Goal: Communication & Community: Ask a question

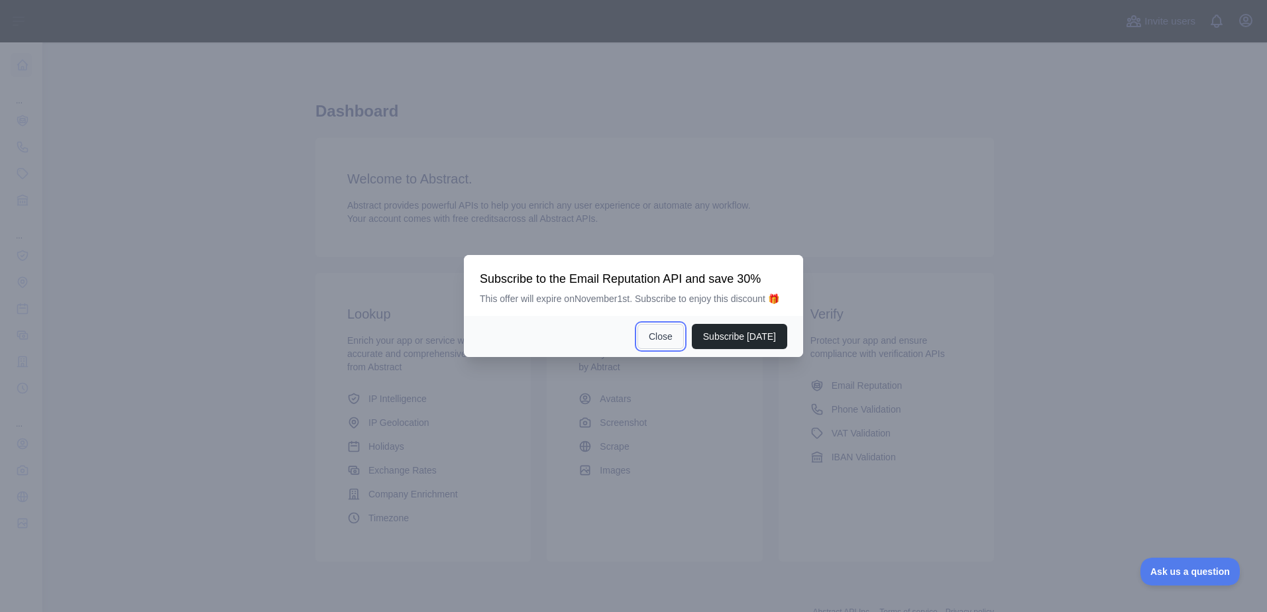
click at [671, 335] on button "Close" at bounding box center [661, 336] width 46 height 25
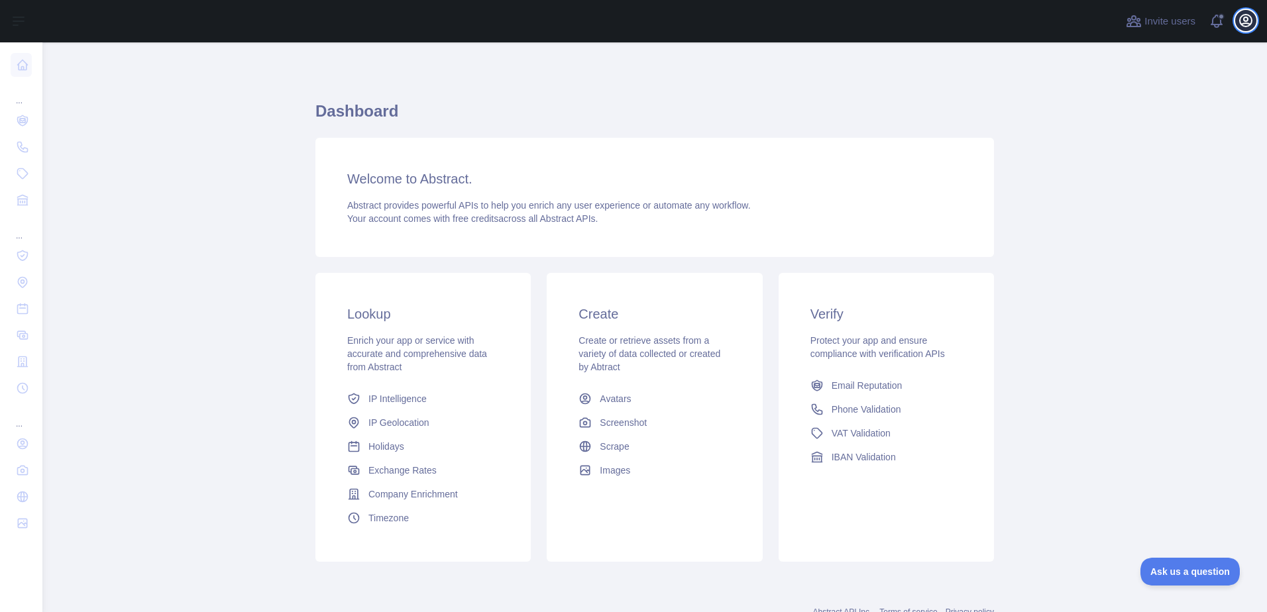
click at [1242, 21] on icon "button" at bounding box center [1246, 21] width 16 height 16
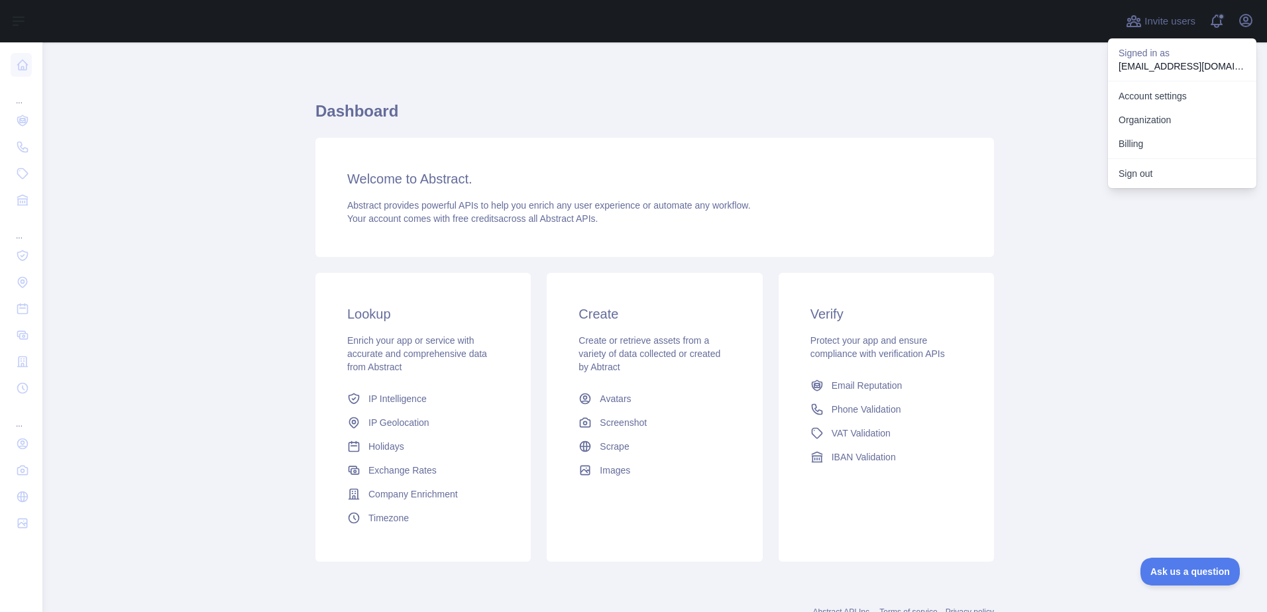
click at [923, 97] on div "Dashboard Welcome to Abstract. Abstract provides powerful APIs to help you enri…" at bounding box center [655, 327] width 679 height 506
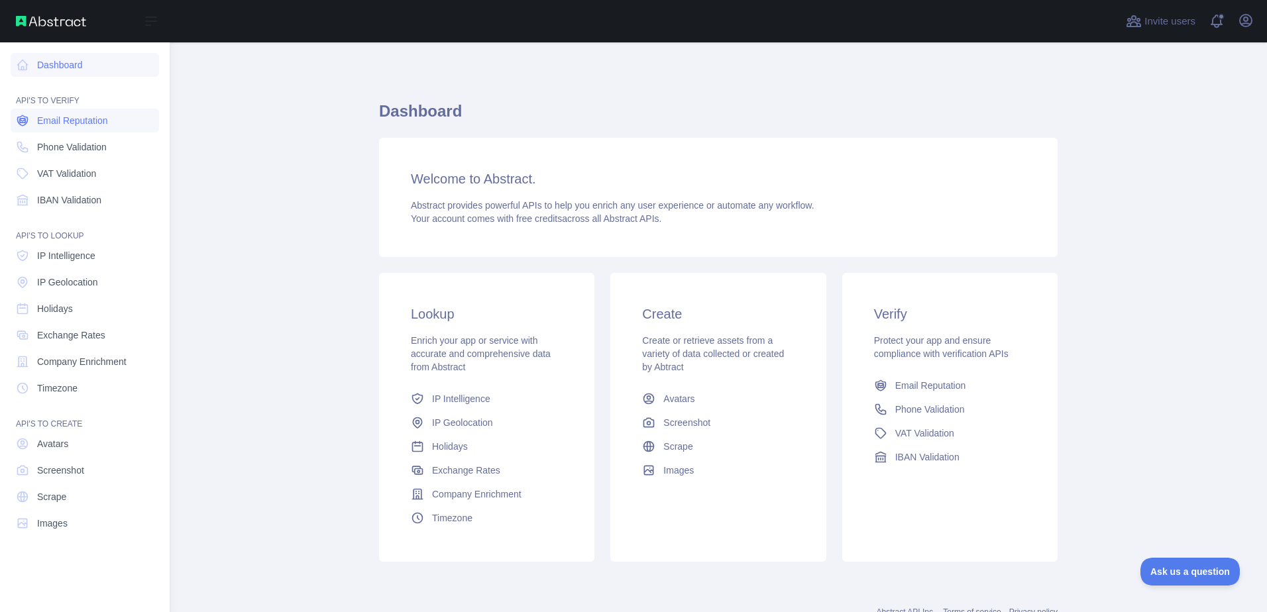
click at [93, 126] on span "Email Reputation" at bounding box center [72, 120] width 71 height 13
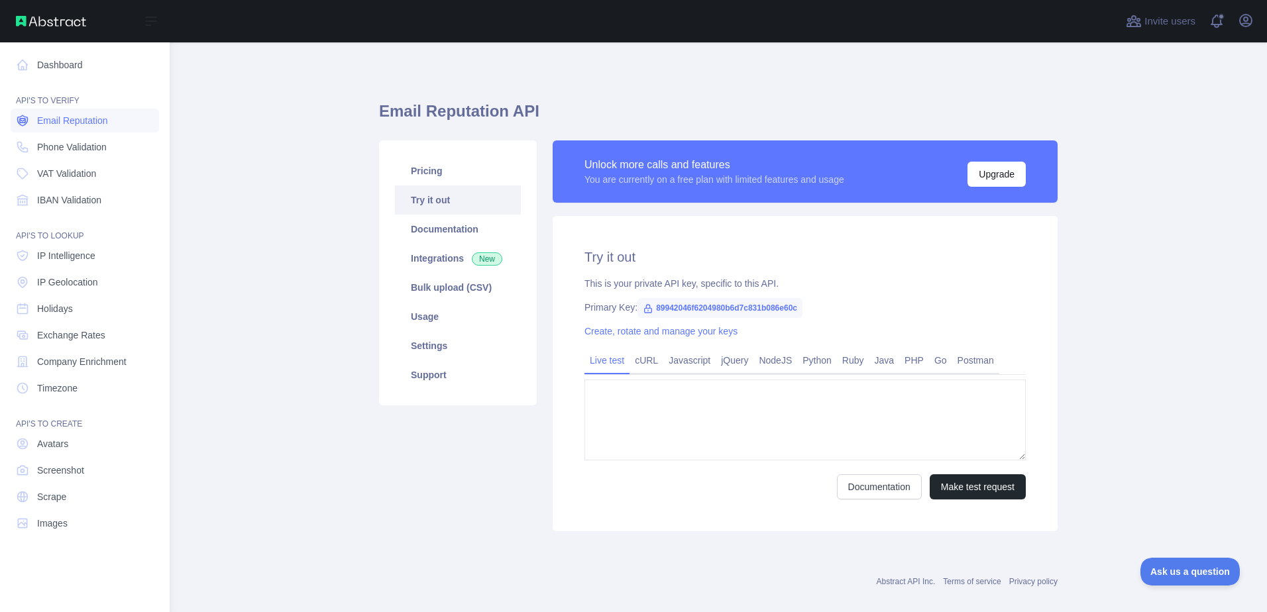
type textarea "**********"
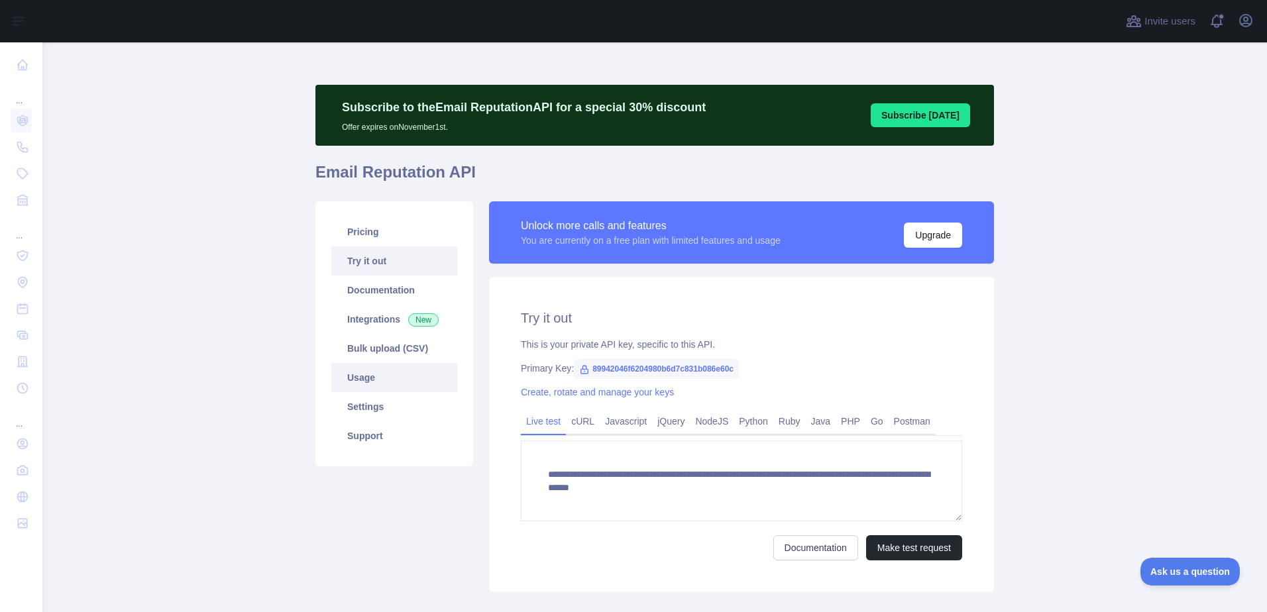
click at [371, 380] on link "Usage" at bounding box center [394, 377] width 126 height 29
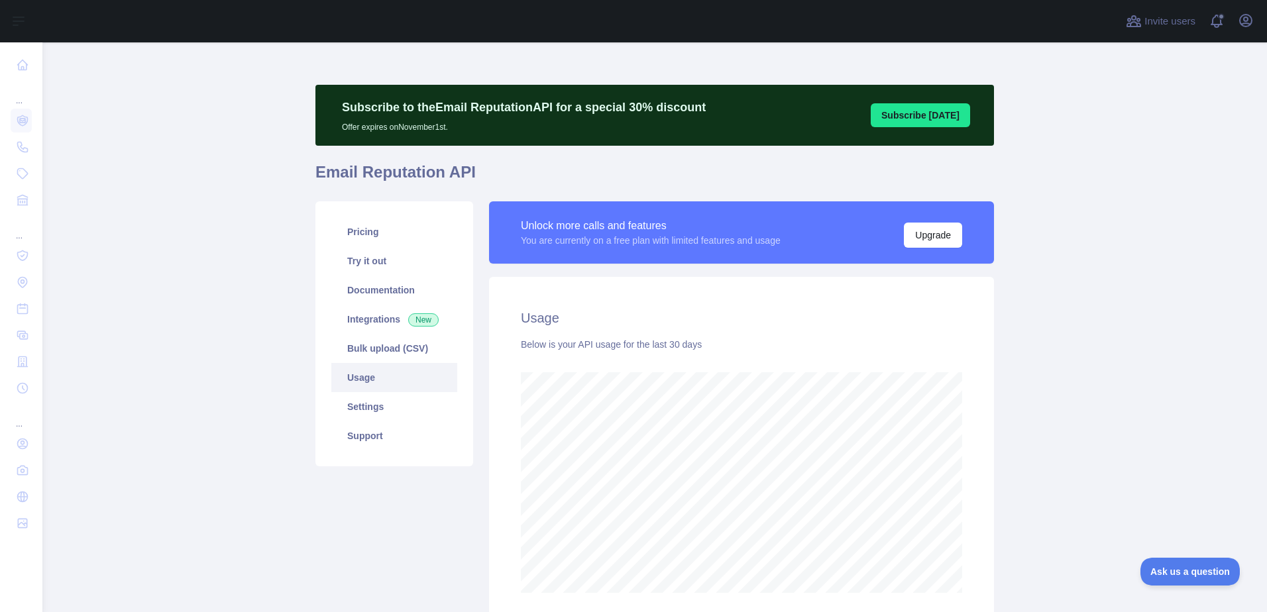
scroll to position [570, 1215]
click at [396, 290] on link "Documentation" at bounding box center [394, 290] width 126 height 29
click at [389, 436] on link "Support" at bounding box center [394, 436] width 126 height 29
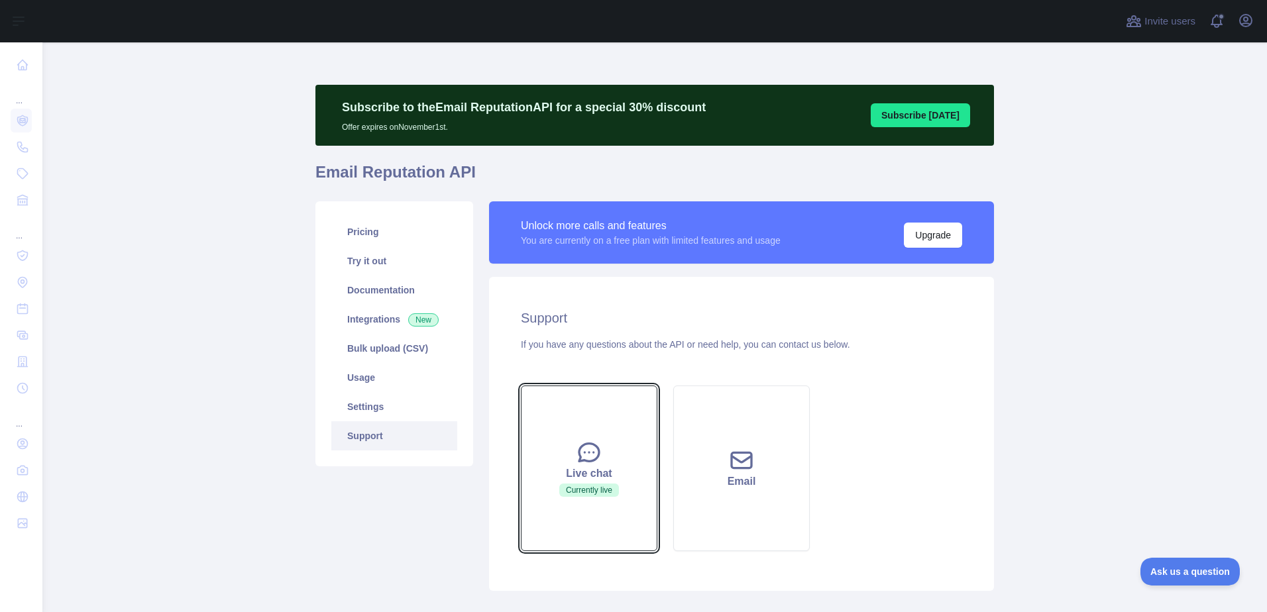
click at [582, 426] on button "Live chat Currently live" at bounding box center [589, 469] width 137 height 166
click at [597, 476] on div "Live chat" at bounding box center [589, 474] width 103 height 16
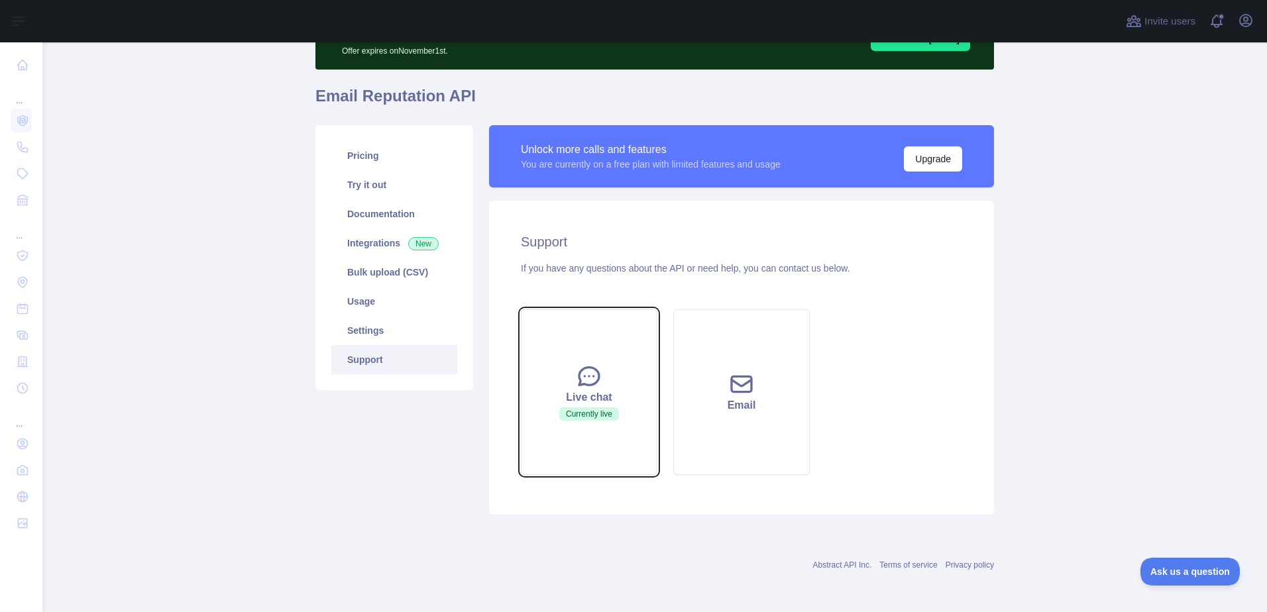
scroll to position [77, 0]
click at [627, 380] on button "Live chat Currently live" at bounding box center [589, 392] width 137 height 166
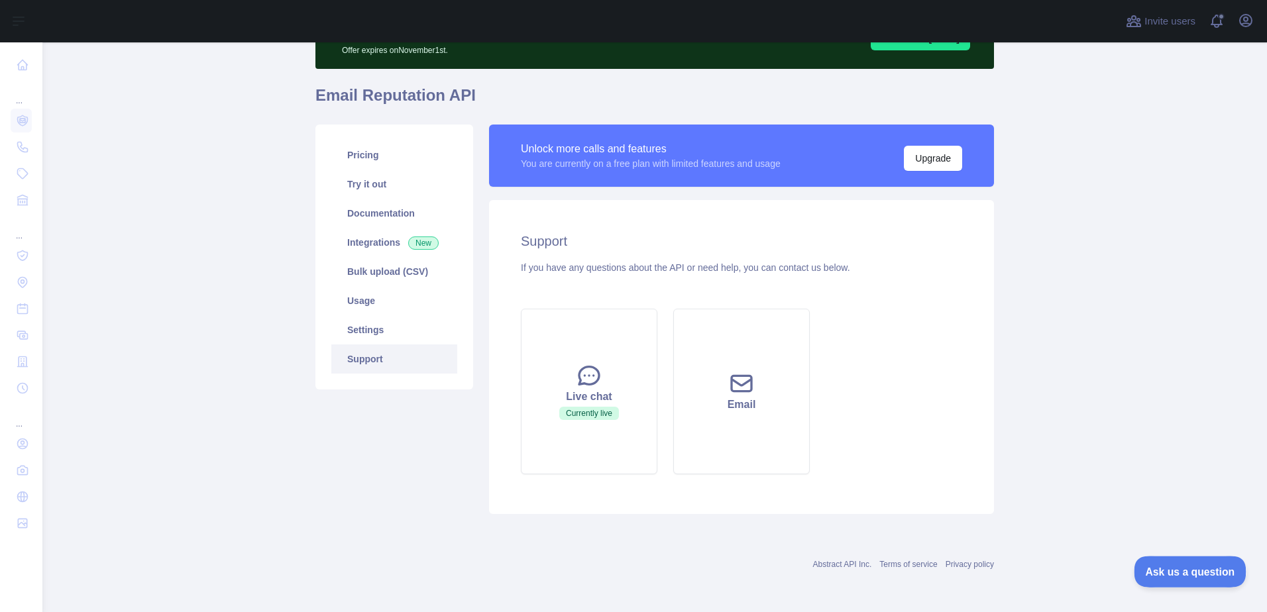
click at [1178, 571] on span "Ask us a question" at bounding box center [1183, 569] width 99 height 9
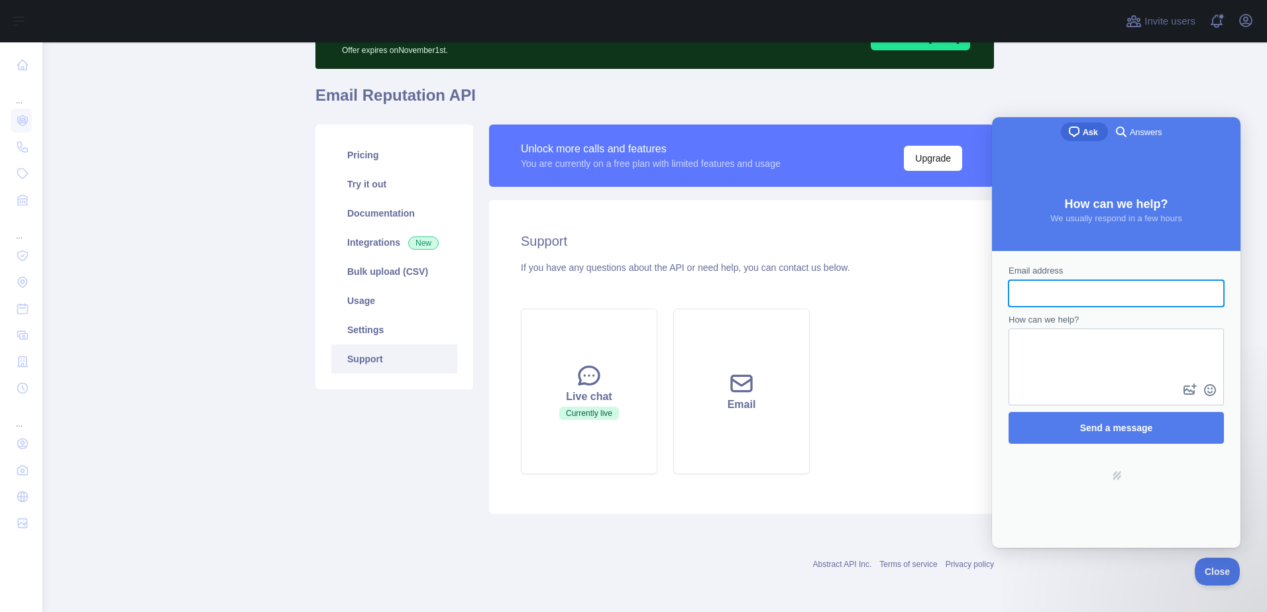
scroll to position [0, 0]
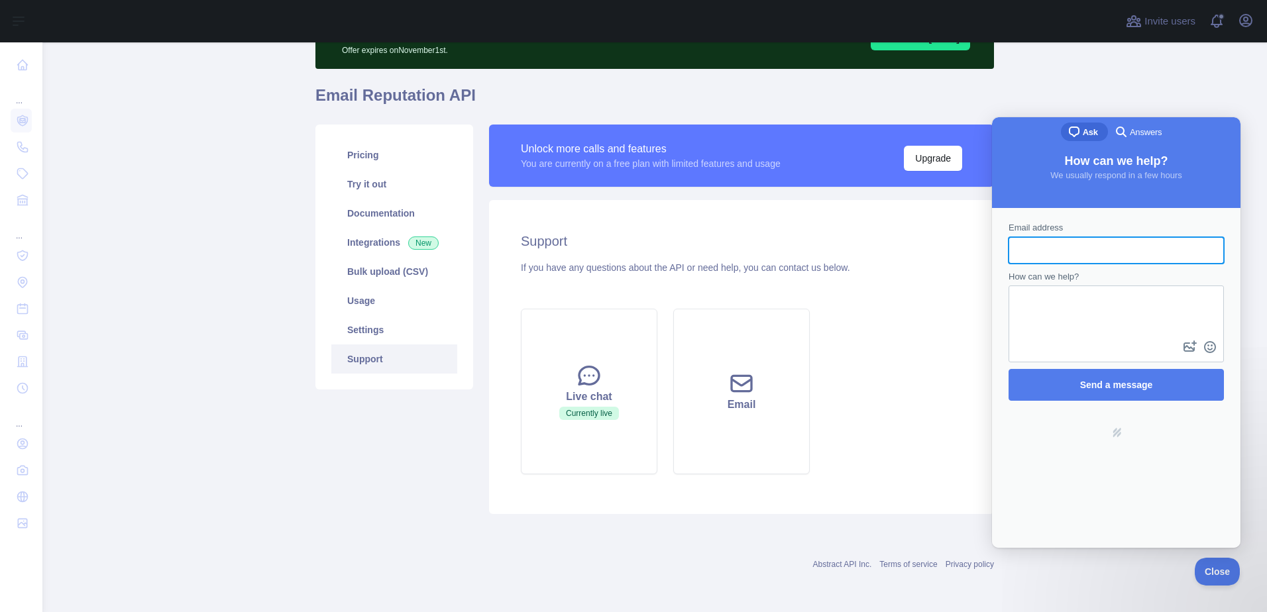
click at [1077, 249] on input "Email address" at bounding box center [1116, 251] width 194 height 24
type input "**********"
drag, startPoint x: 1041, startPoint y: 320, endPoint x: 1050, endPoint y: 319, distance: 8.7
click at [1041, 321] on textarea "How can we help?" at bounding box center [1116, 312] width 213 height 51
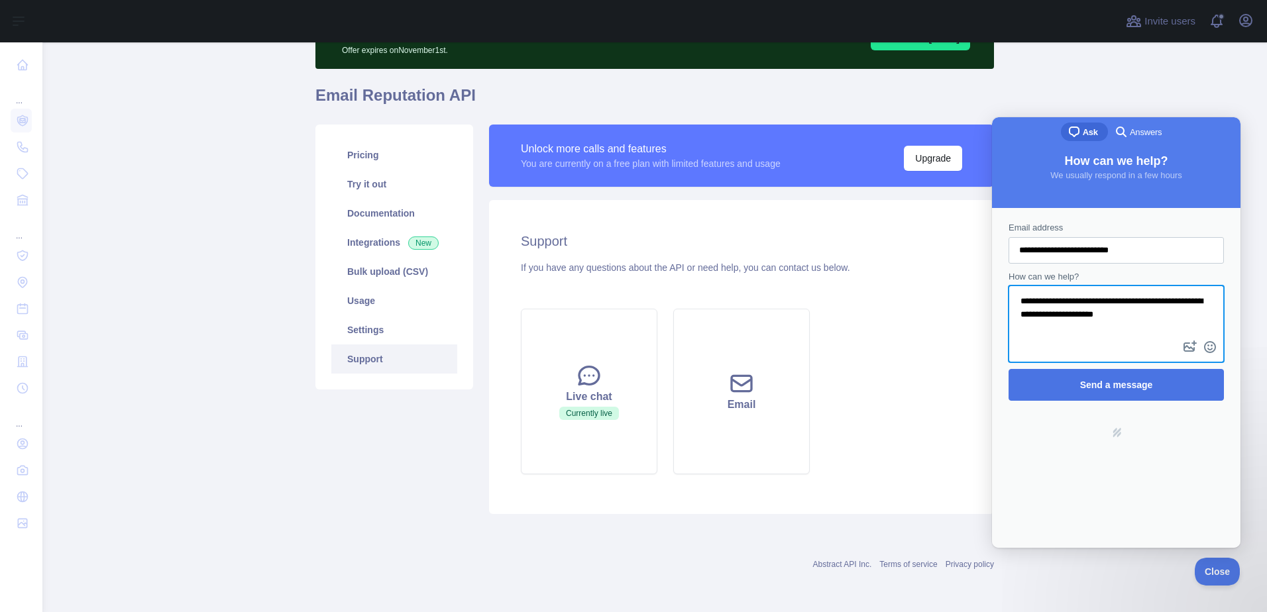
type textarea "**********"
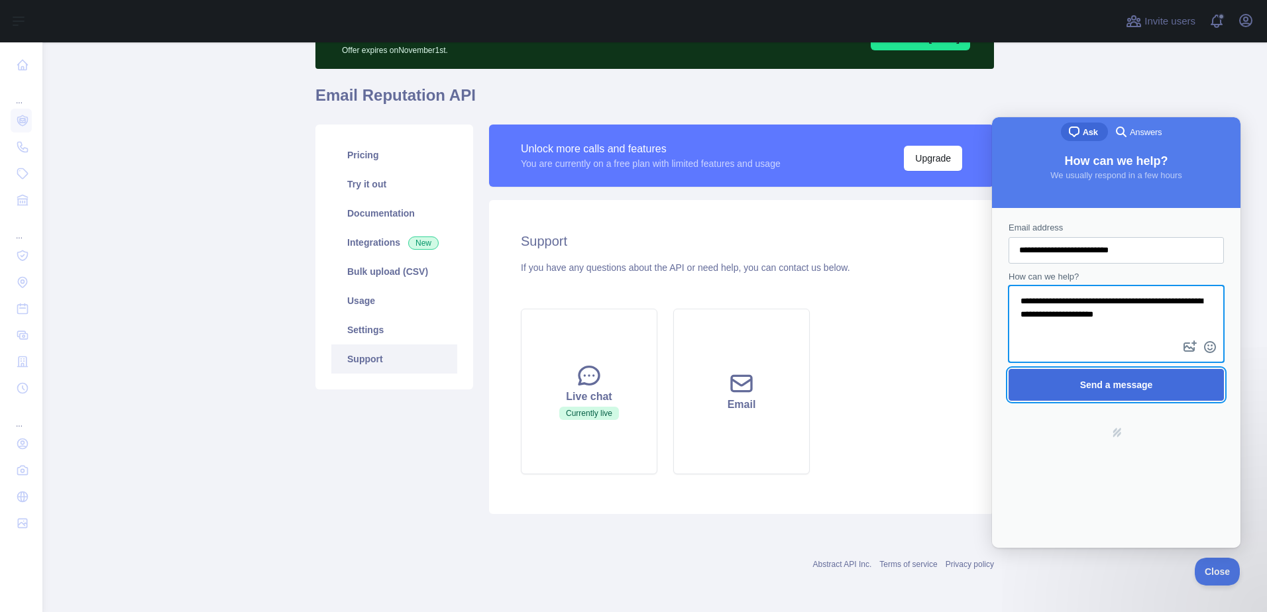
click at [1143, 374] on span "Send a message" at bounding box center [1116, 385] width 186 height 30
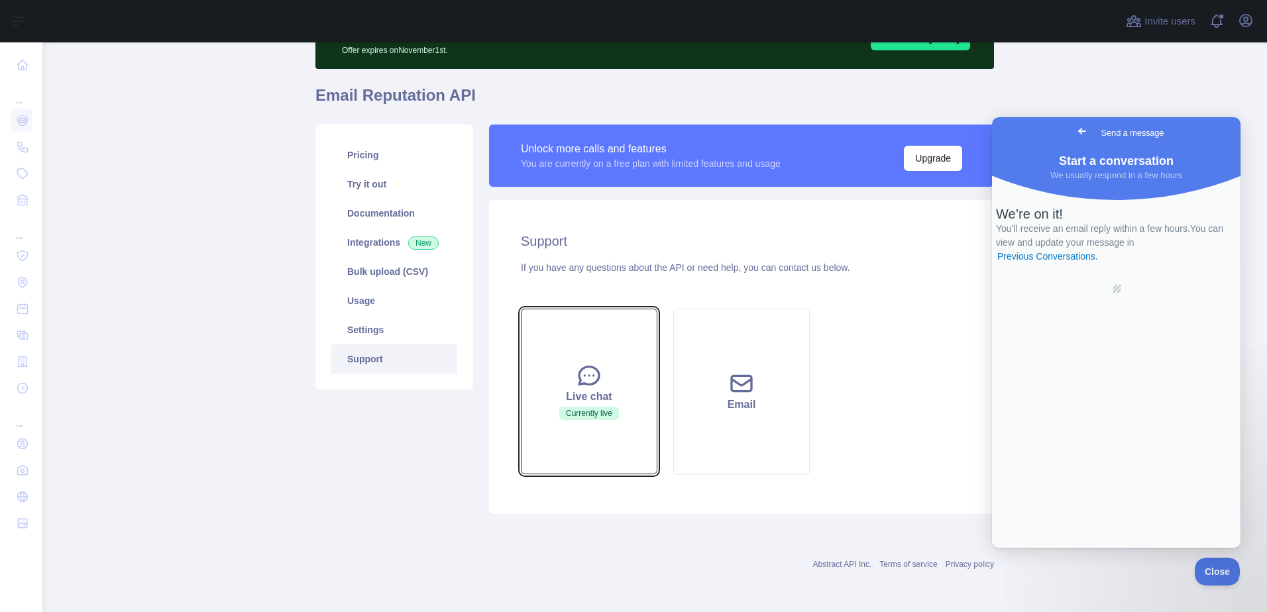
click at [586, 401] on div "Live chat" at bounding box center [589, 397] width 103 height 16
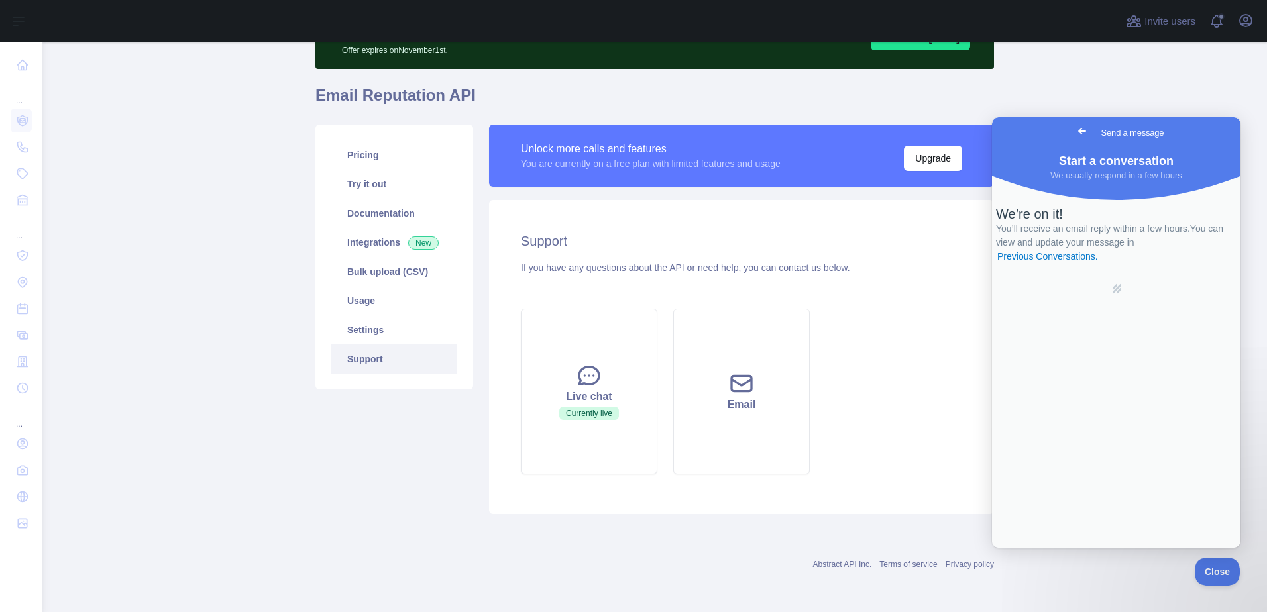
drag, startPoint x: 966, startPoint y: 418, endPoint x: 954, endPoint y: 419, distance: 12.0
click at [963, 418] on div "Support If you have any questions about the API or need help, you can contact u…" at bounding box center [741, 357] width 505 height 314
click at [1074, 129] on span "Go back" at bounding box center [1082, 131] width 16 height 16
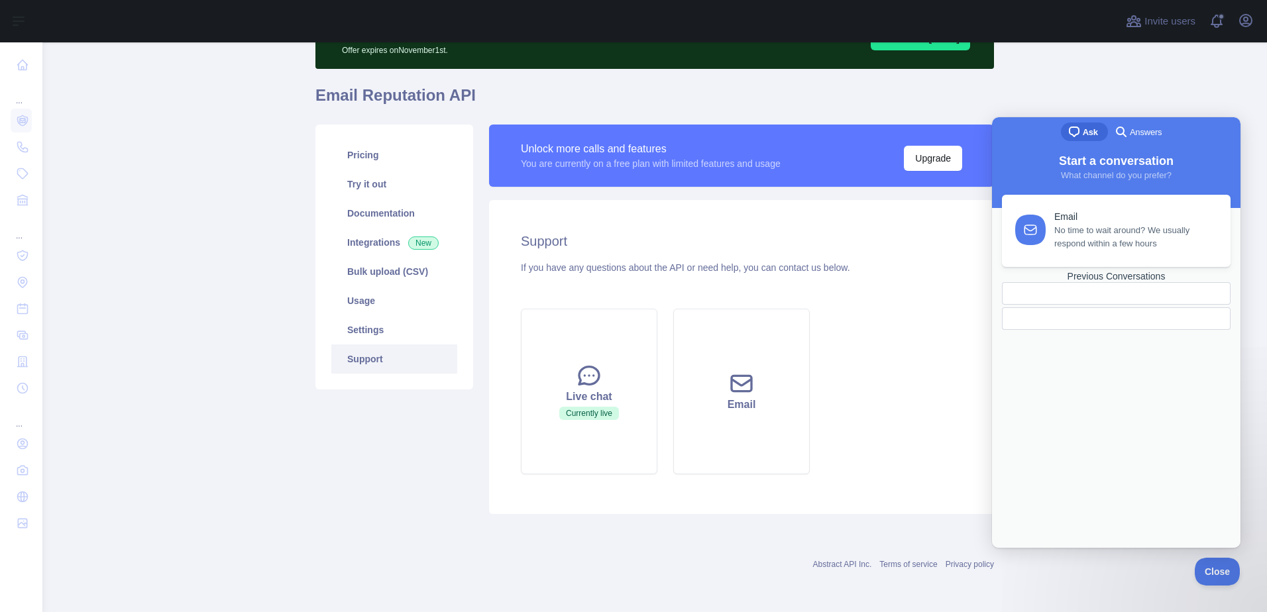
click at [947, 325] on div "Live chat Currently live Email" at bounding box center [741, 392] width 457 height 182
click at [1100, 95] on main "Subscribe to the Email Reputation API for a special 30 % discount Offer expires…" at bounding box center [654, 327] width 1225 height 570
click at [365, 302] on link "Usage" at bounding box center [394, 300] width 126 height 29
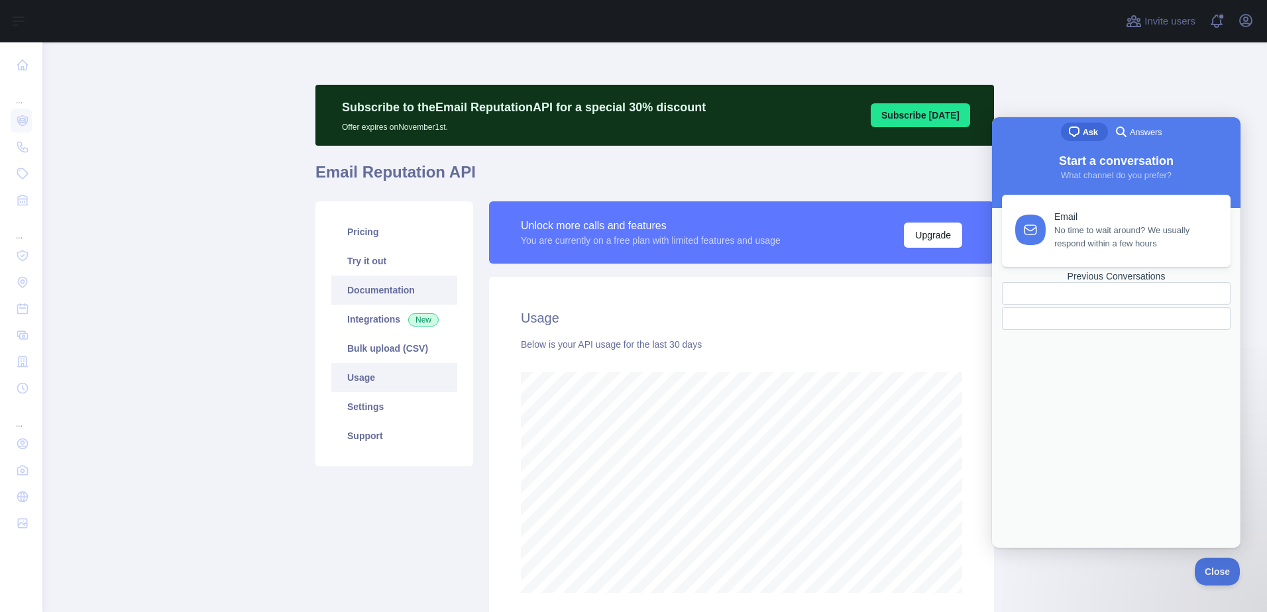
scroll to position [570, 1215]
click at [369, 437] on link "Support" at bounding box center [394, 436] width 126 height 29
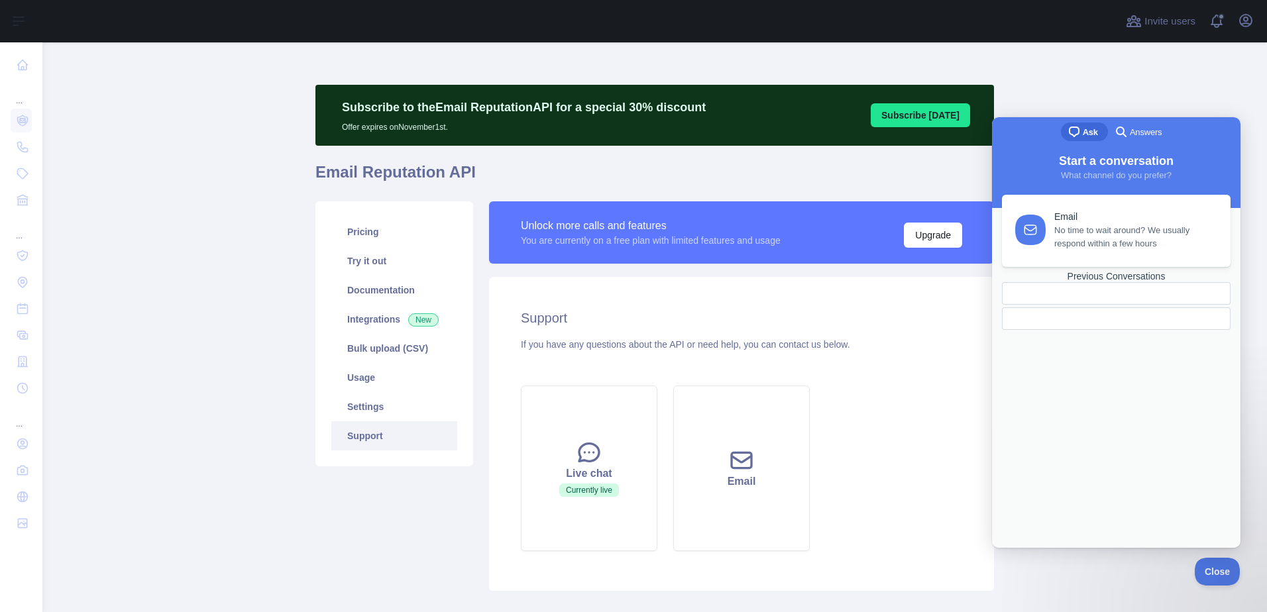
click at [1160, 86] on main "Subscribe to the Email Reputation API for a special 30 % discount Offer expires…" at bounding box center [654, 327] width 1225 height 570
click at [369, 384] on link "Usage" at bounding box center [394, 377] width 126 height 29
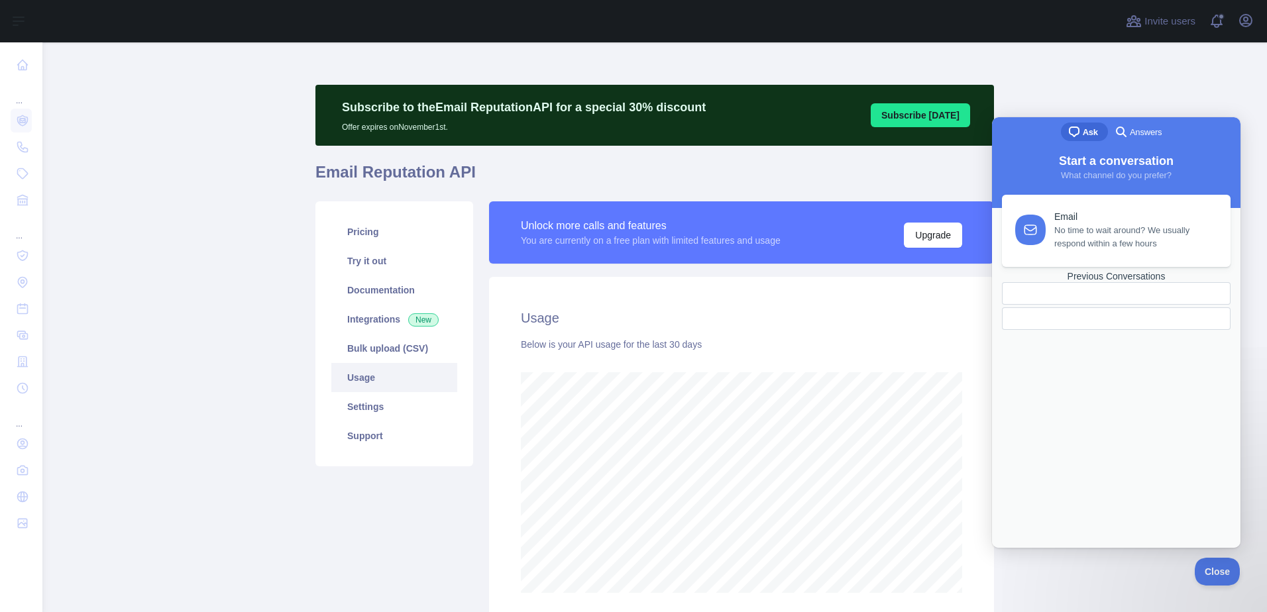
scroll to position [570, 1215]
click at [1120, 79] on main "Subscribe to the Email Reputation API for a special 30 % discount Offer expires…" at bounding box center [654, 327] width 1225 height 570
drag, startPoint x: 1143, startPoint y: 92, endPoint x: 1144, endPoint y: 108, distance: 15.9
click at [1141, 94] on main "Subscribe to the Email Reputation API for a special 30 % discount Offer expires…" at bounding box center [654, 327] width 1225 height 570
drag, startPoint x: 1035, startPoint y: 130, endPoint x: 1125, endPoint y: 117, distance: 91.0
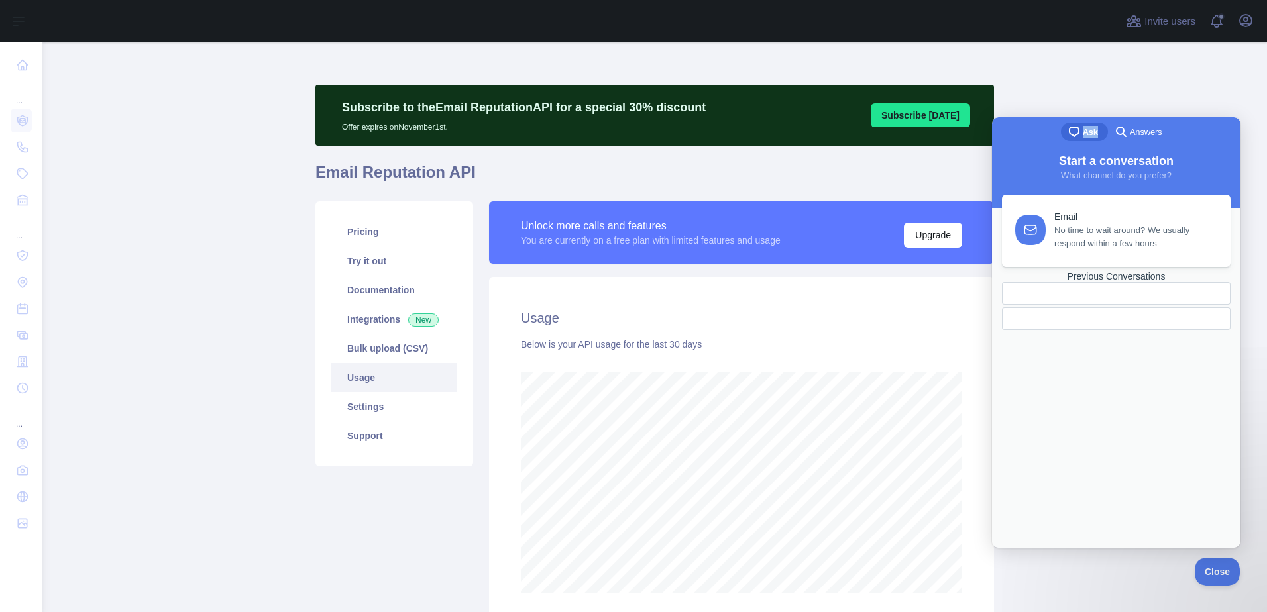
click at [1125, 117] on div "chat-square Ask search-medium Answers" at bounding box center [1116, 133] width 249 height 32
